Goal: Transaction & Acquisition: Obtain resource

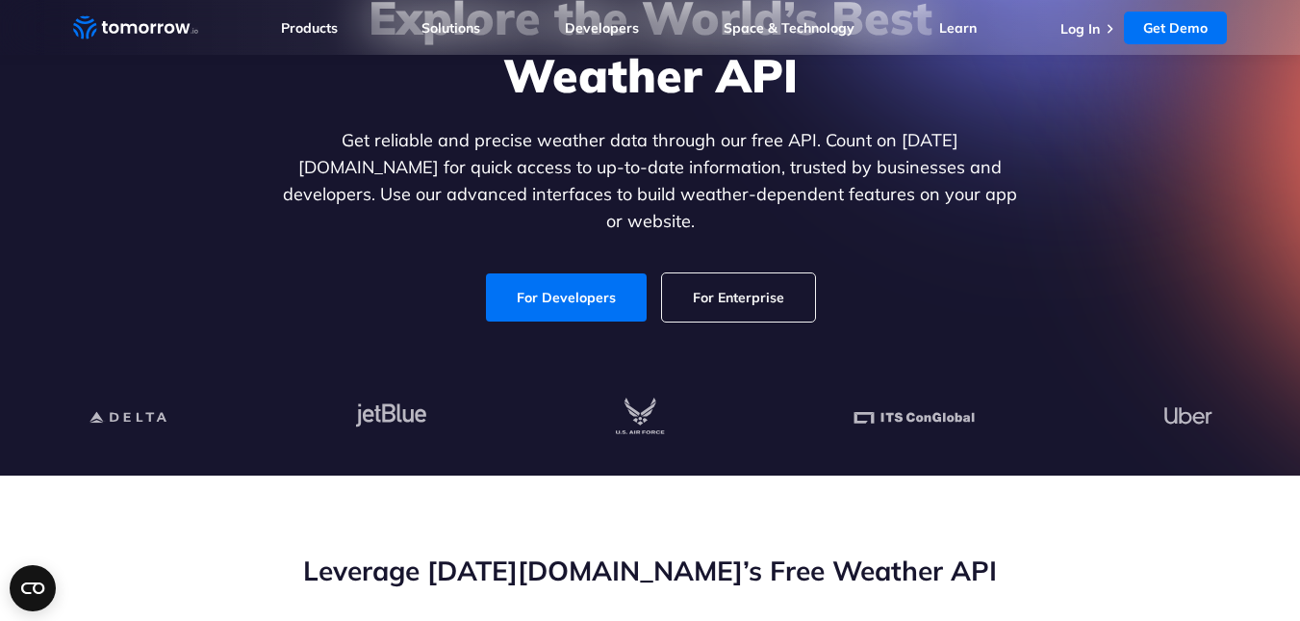
scroll to position [192, 0]
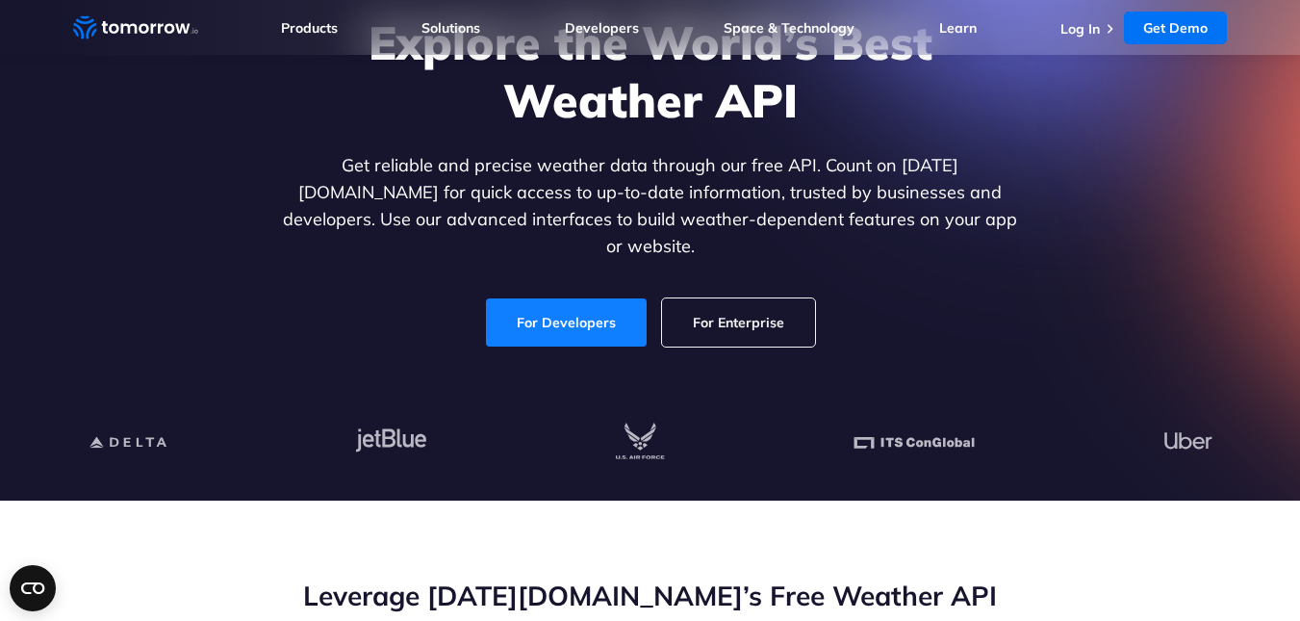
click at [603, 305] on link "For Developers" at bounding box center [566, 322] width 161 height 48
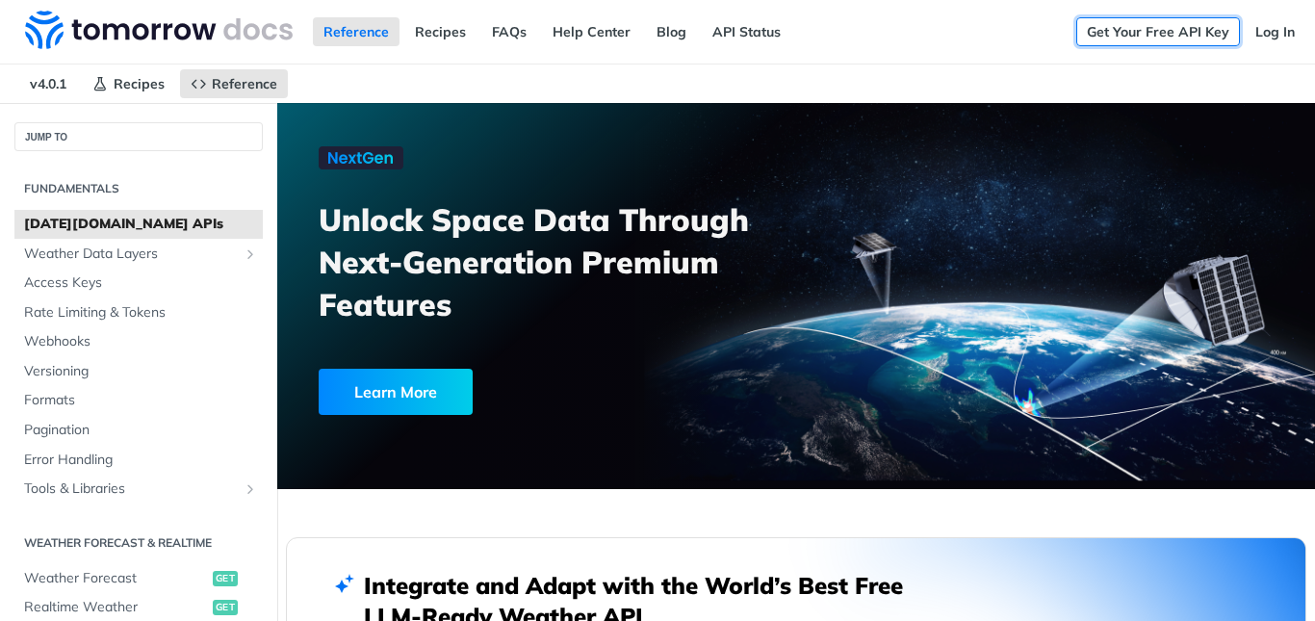
click at [1140, 38] on link "Get Your Free API Key" at bounding box center [1158, 31] width 164 height 29
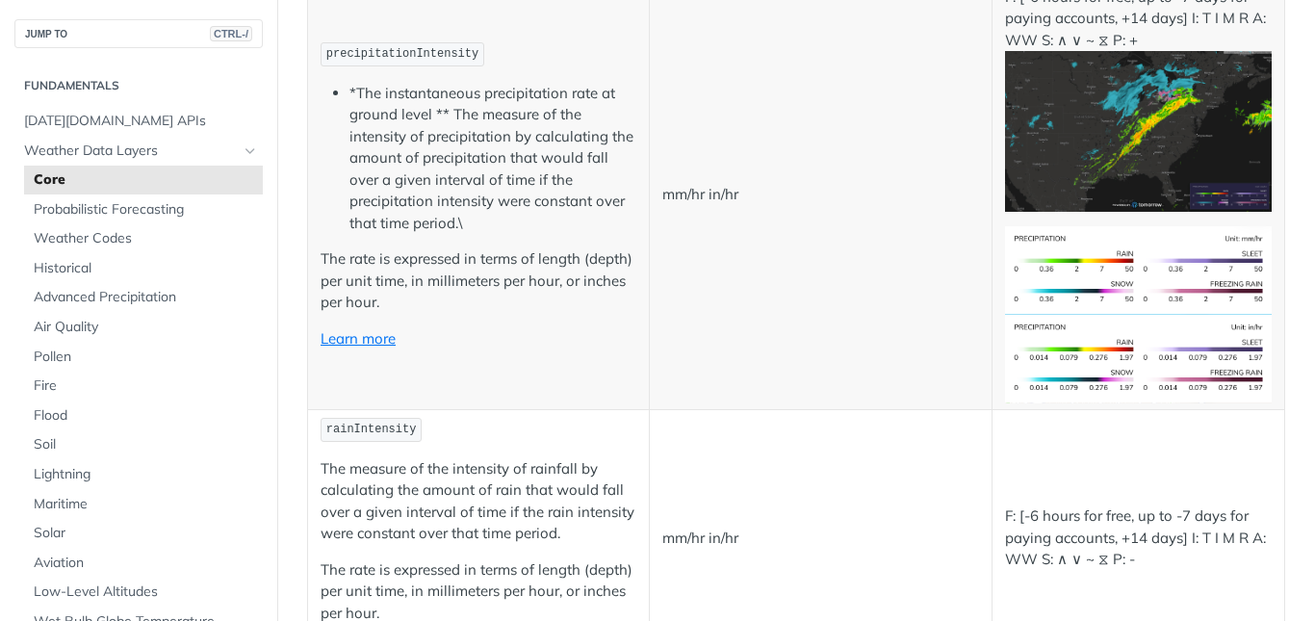
scroll to position [3080, 0]
